Goal: Transaction & Acquisition: Purchase product/service

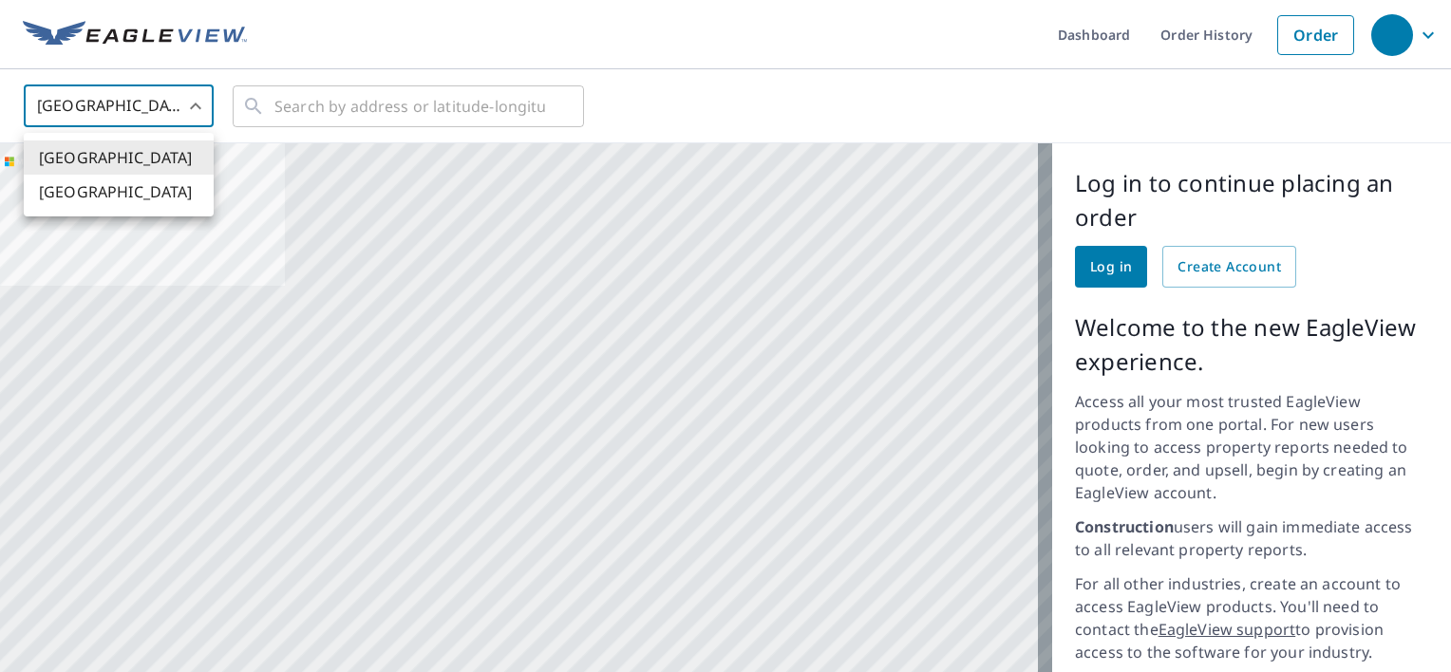
click at [198, 103] on body "Dashboard Order History Order United States US ​ ​ Aerial Road A standard road …" at bounding box center [725, 336] width 1451 height 672
click at [84, 192] on li "[GEOGRAPHIC_DATA]" at bounding box center [119, 192] width 190 height 34
type input "CA"
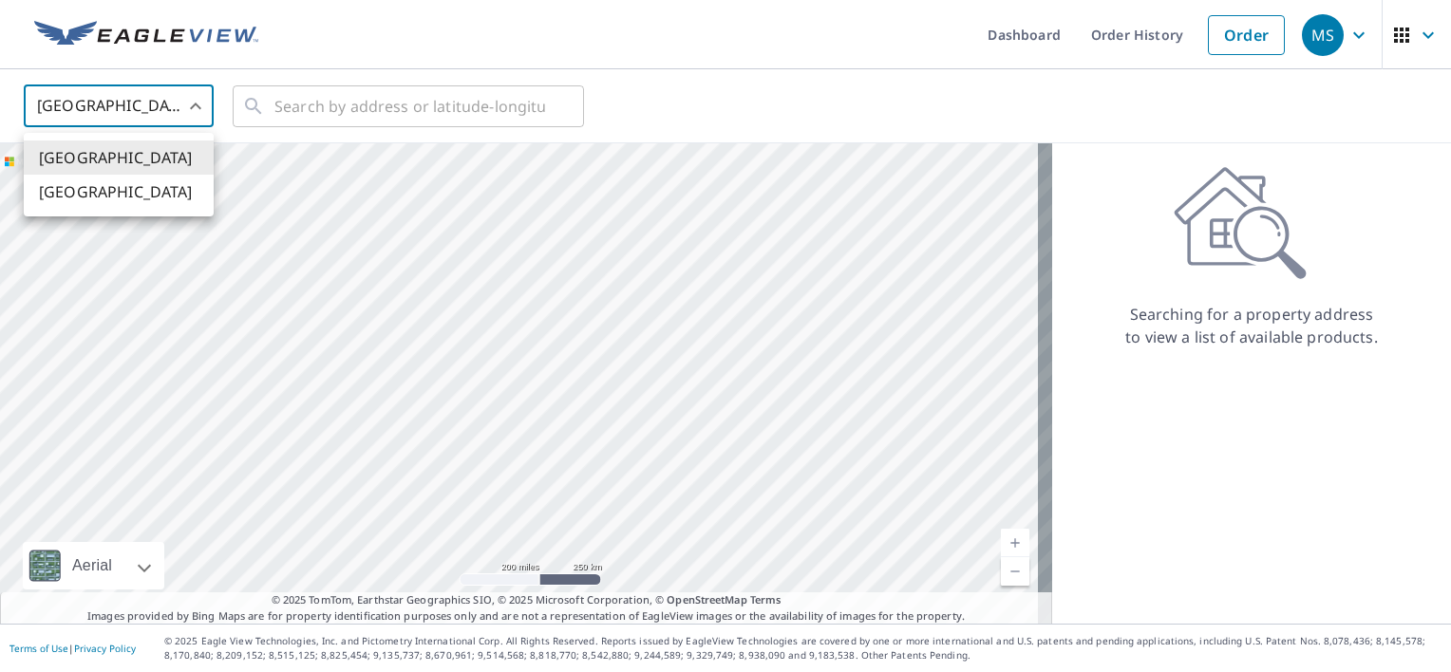
click at [198, 100] on body "MS MS Dashboard Order History Order MS United States US ​ ​ Aerial Road A stand…" at bounding box center [725, 336] width 1451 height 672
click at [104, 194] on li "[GEOGRAPHIC_DATA]" at bounding box center [119, 192] width 190 height 34
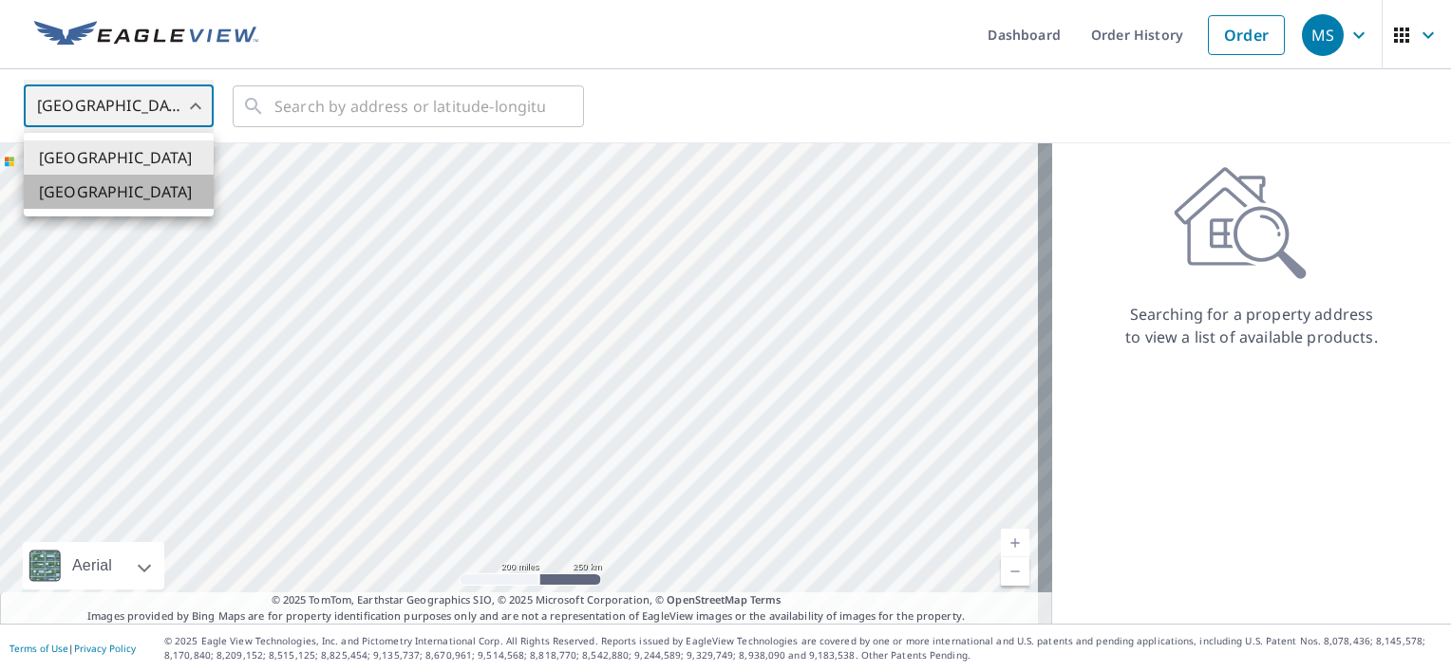
type input "CA"
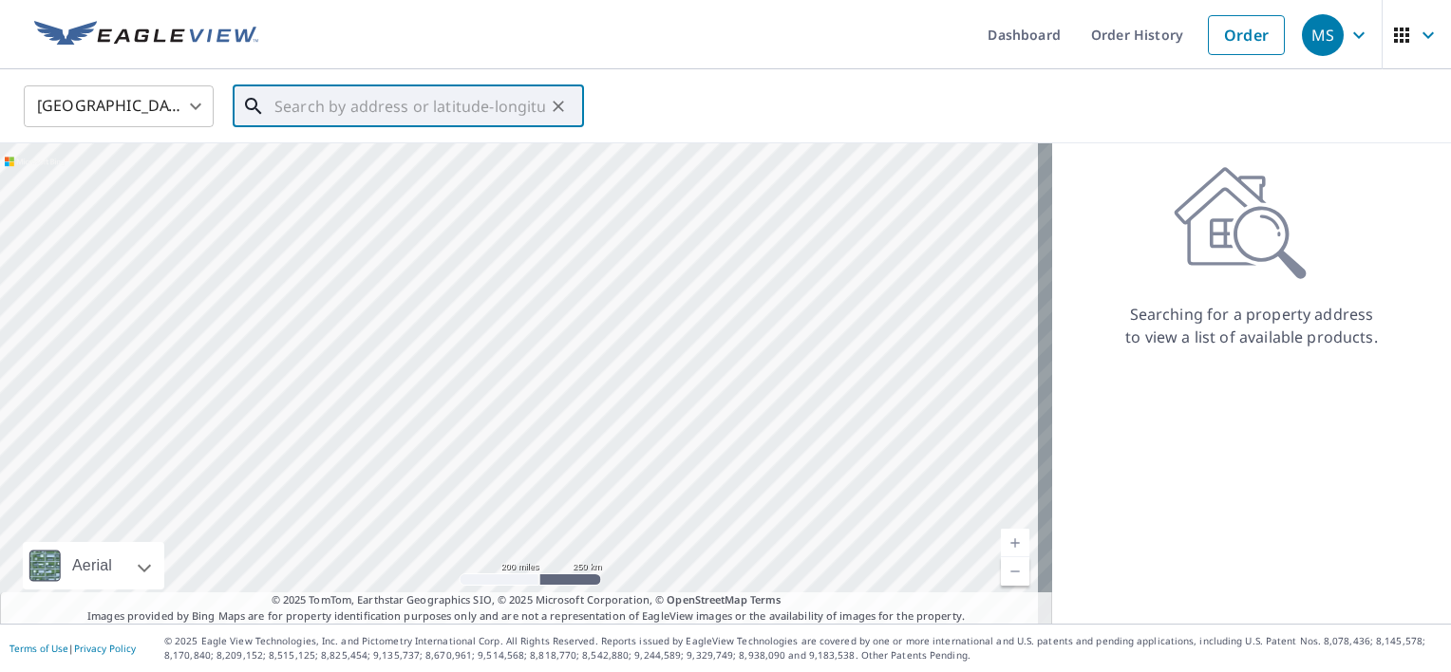
click at [370, 101] on input "text" at bounding box center [409, 106] width 271 height 53
click at [331, 169] on span "[STREET_ADDRESS]" at bounding box center [420, 161] width 298 height 23
type input "[STREET_ADDRESS]"
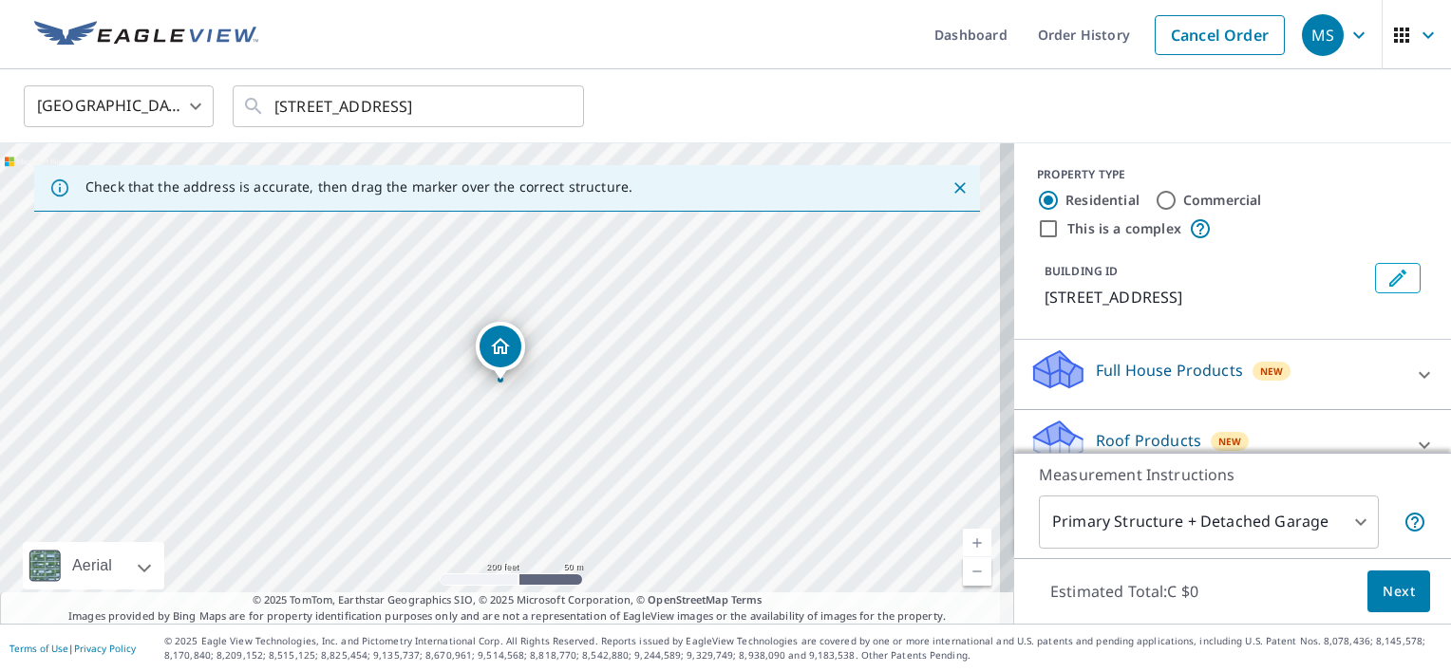
click at [508, 349] on icon "Dropped pin, building 1, Residential property, 199 RAILWAY AVE WHEATLAND COUNTY…" at bounding box center [500, 346] width 23 height 23
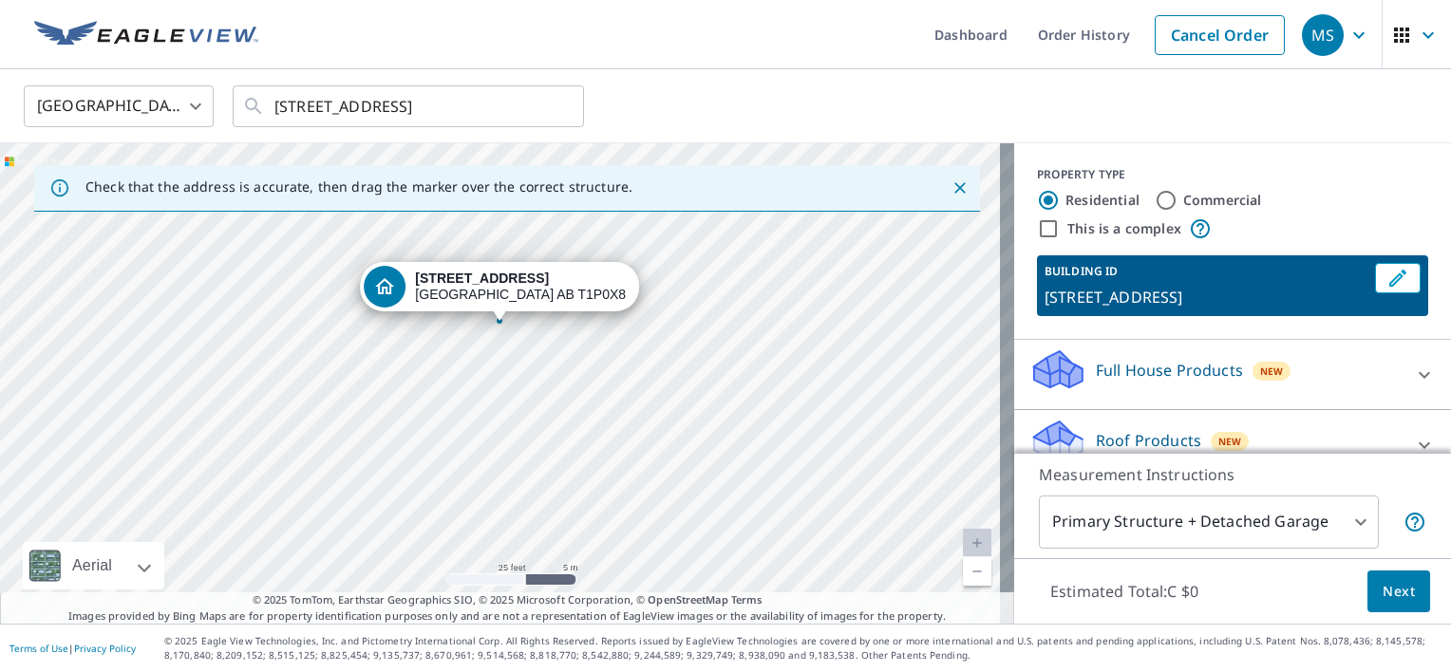
click at [521, 348] on div "[STREET_ADDRESS]" at bounding box center [507, 383] width 1014 height 481
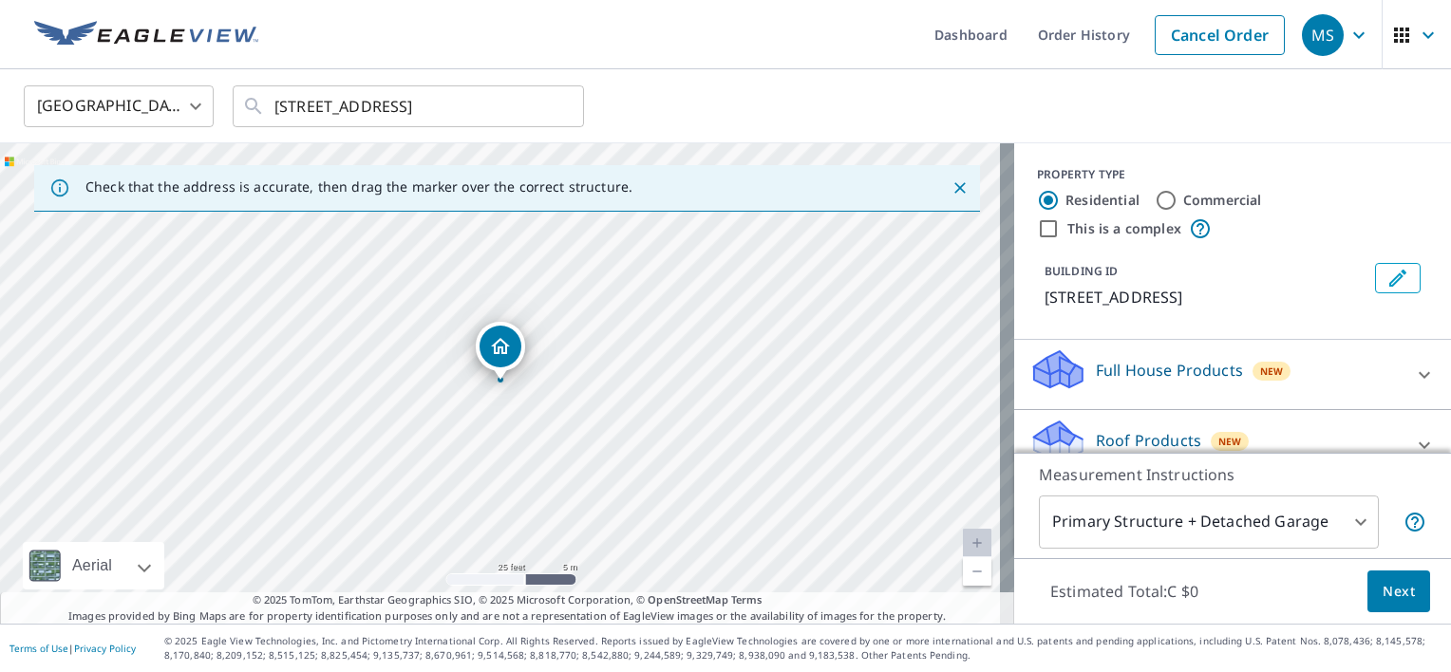
click at [560, 359] on div "[STREET_ADDRESS]" at bounding box center [507, 383] width 1014 height 481
click at [520, 410] on div "[STREET_ADDRESS]" at bounding box center [507, 383] width 1014 height 481
click at [487, 360] on div "Dropped pin, building 1, Residential property, 199 RAILWAY AVE WHEATLAND COUNTY…" at bounding box center [501, 347] width 42 height 42
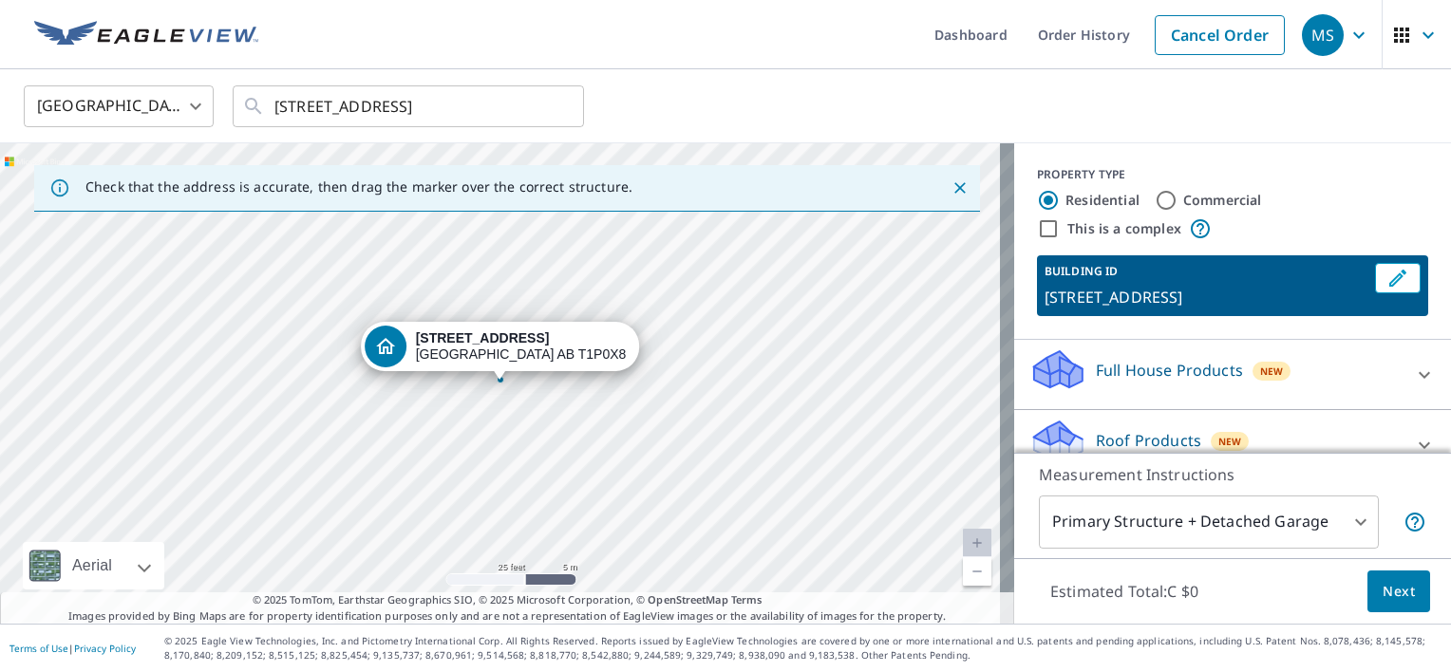
click at [710, 337] on div "[STREET_ADDRESS]" at bounding box center [507, 383] width 1014 height 481
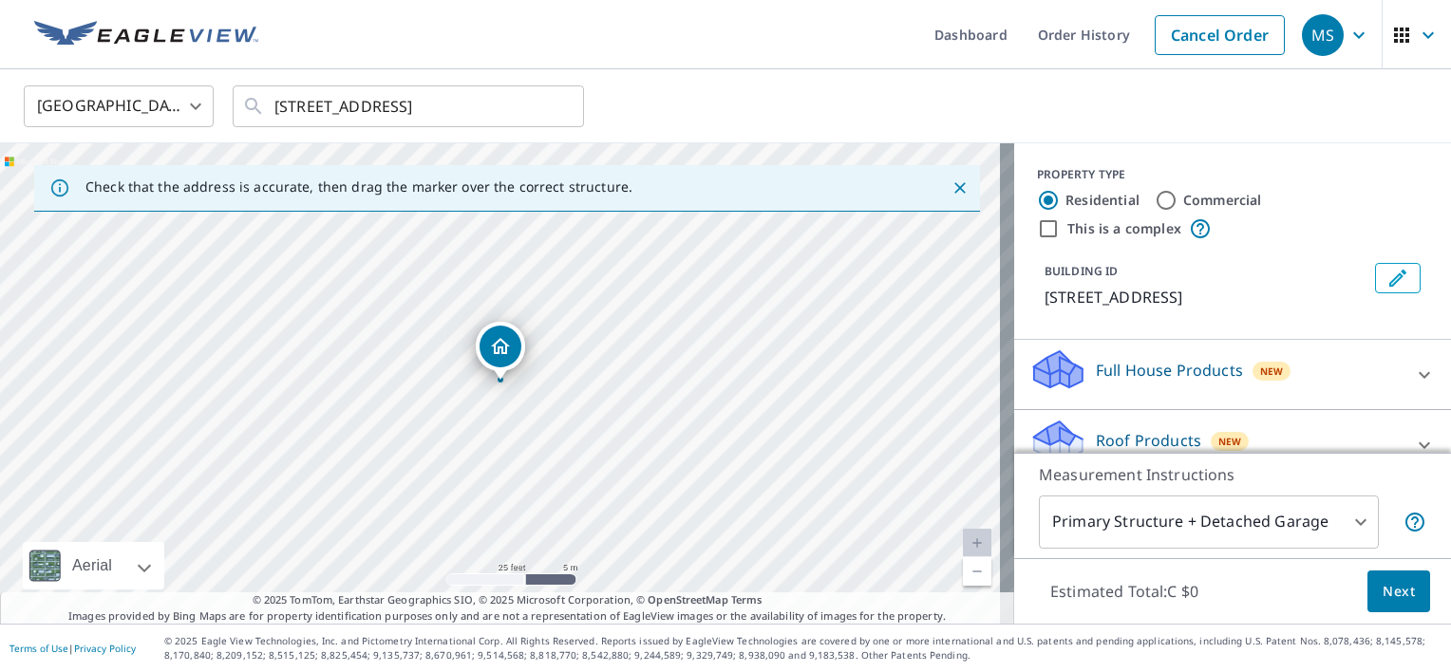
click at [1336, 103] on div "[GEOGRAPHIC_DATA] CA ​ [STREET_ADDRESS] ​" at bounding box center [718, 106] width 1419 height 45
